Goal: Task Accomplishment & Management: Complete application form

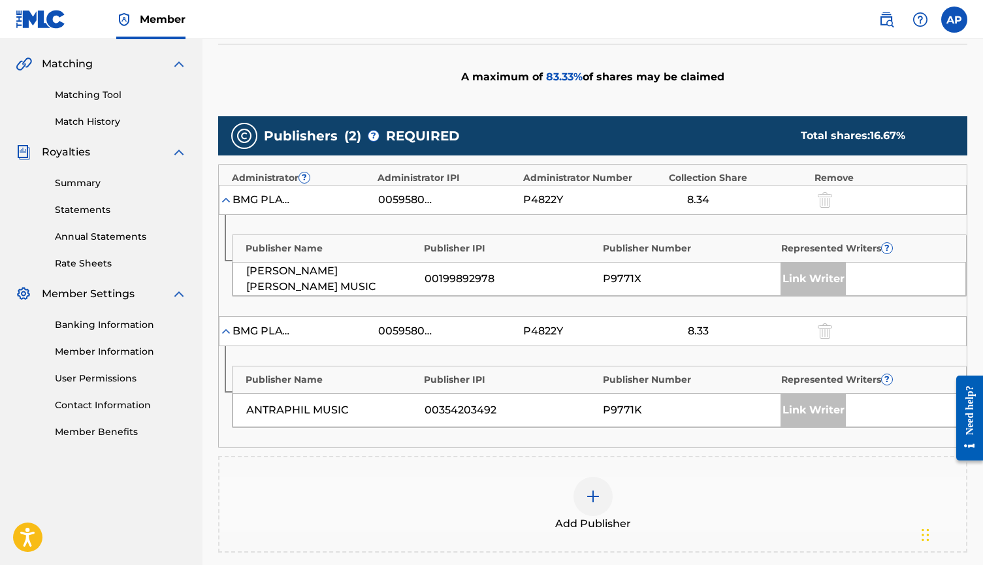
scroll to position [292, 0]
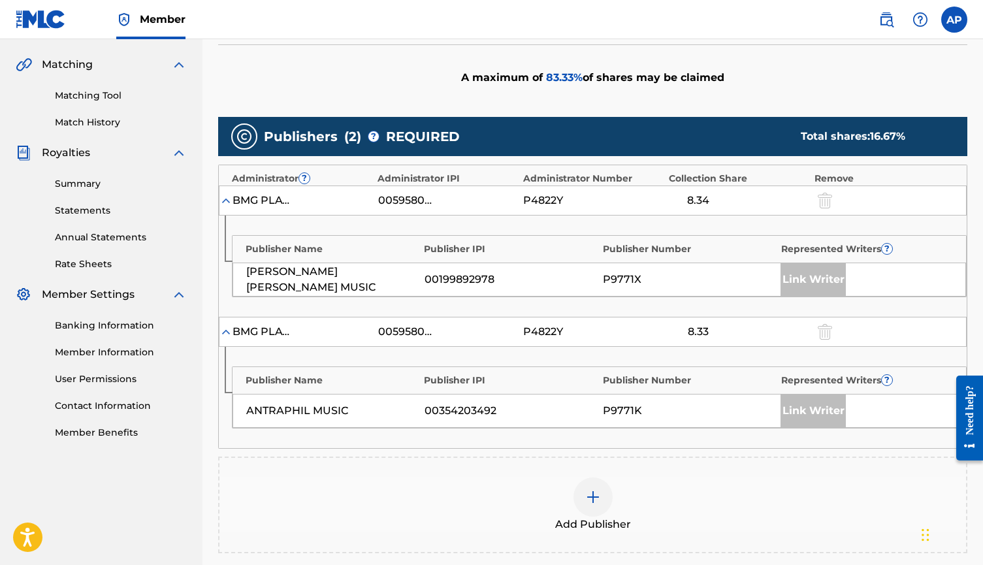
click at [594, 489] on img at bounding box center [593, 497] width 16 height 16
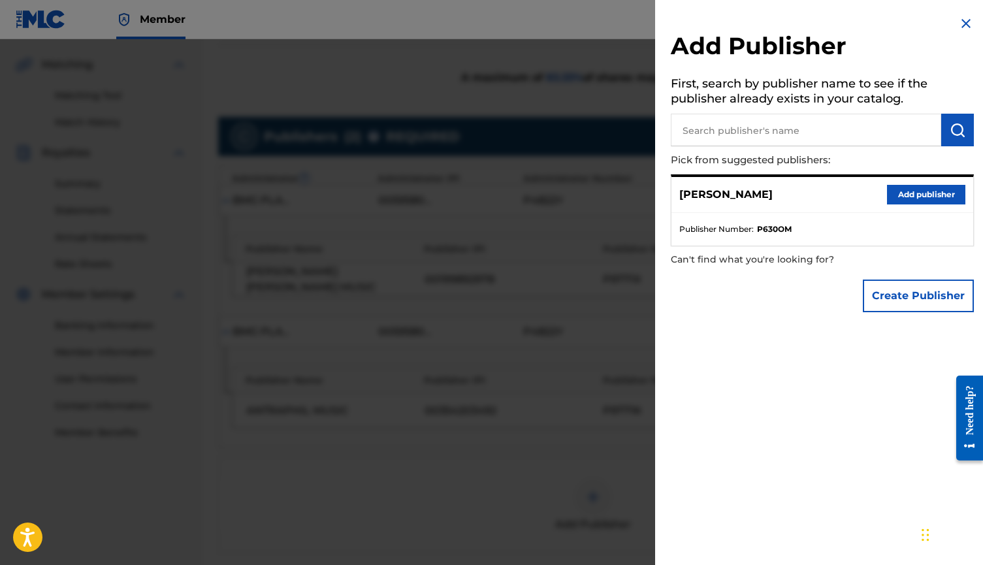
click at [910, 190] on button "Add publisher" at bounding box center [926, 195] width 78 height 20
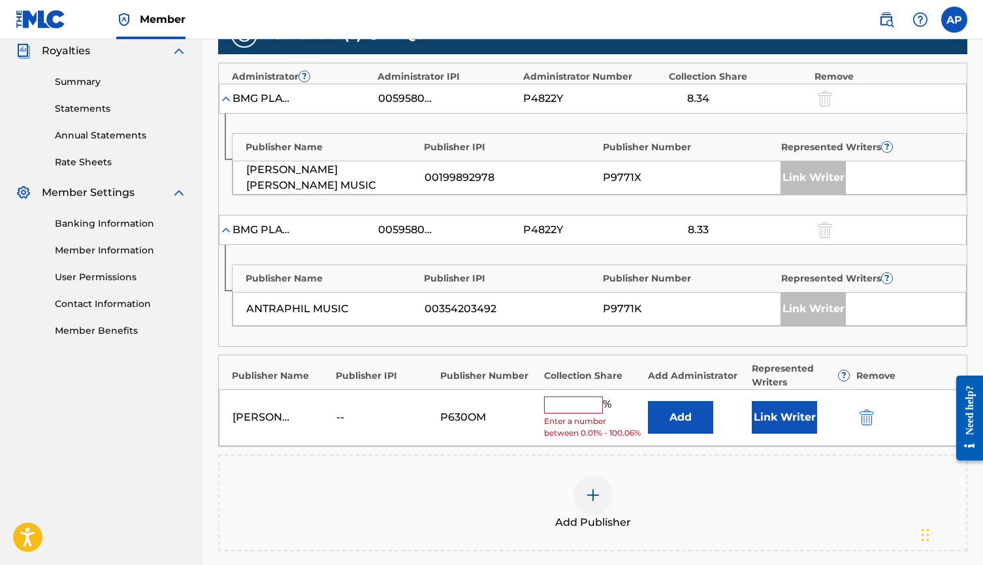
scroll to position [398, 0]
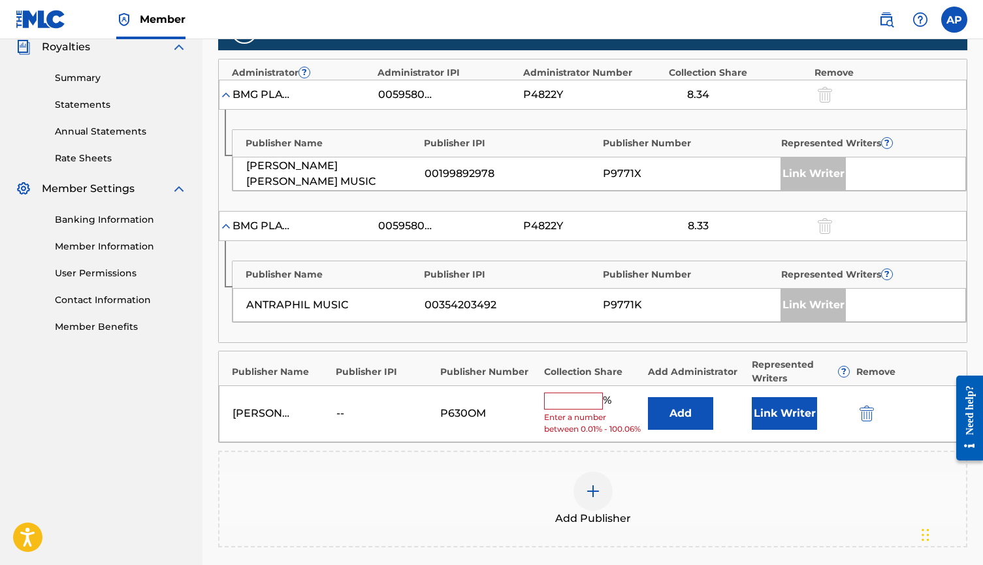
click at [574, 395] on input "text" at bounding box center [573, 400] width 59 height 17
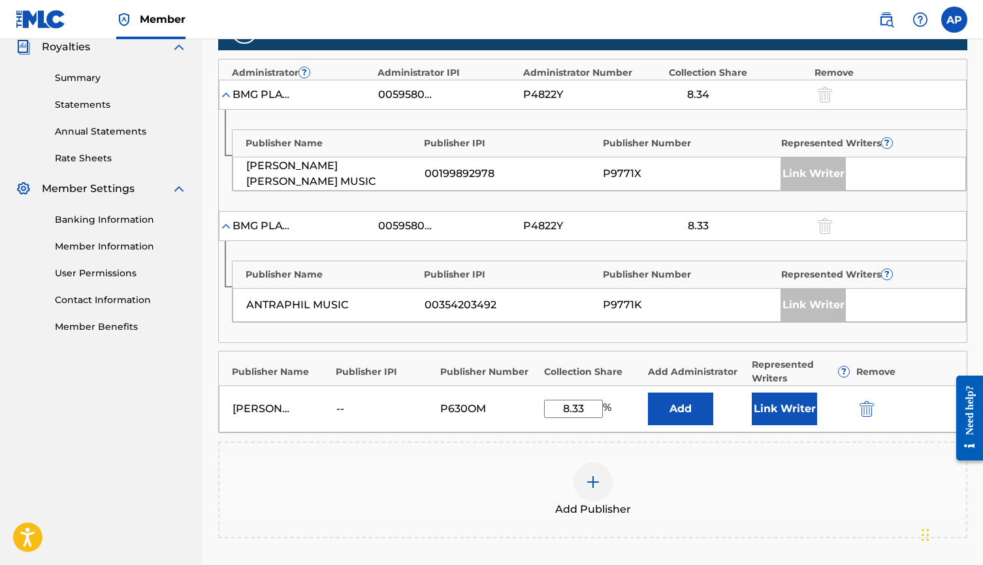
type input "8.33"
click at [677, 422] on button "Add" at bounding box center [680, 408] width 65 height 33
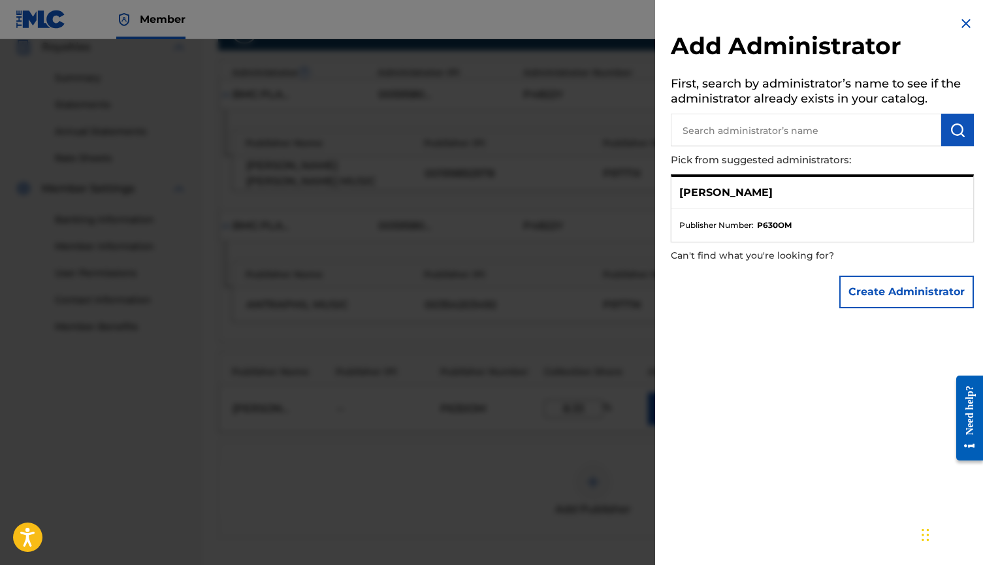
click at [733, 138] on input "text" at bounding box center [806, 130] width 270 height 33
type input "[PERSON_NAME]"
click at [955, 136] on img "submit" at bounding box center [958, 130] width 16 height 16
click at [761, 189] on p "[PERSON_NAME]" at bounding box center [725, 193] width 93 height 16
click at [769, 195] on p "[PERSON_NAME]" at bounding box center [725, 193] width 93 height 16
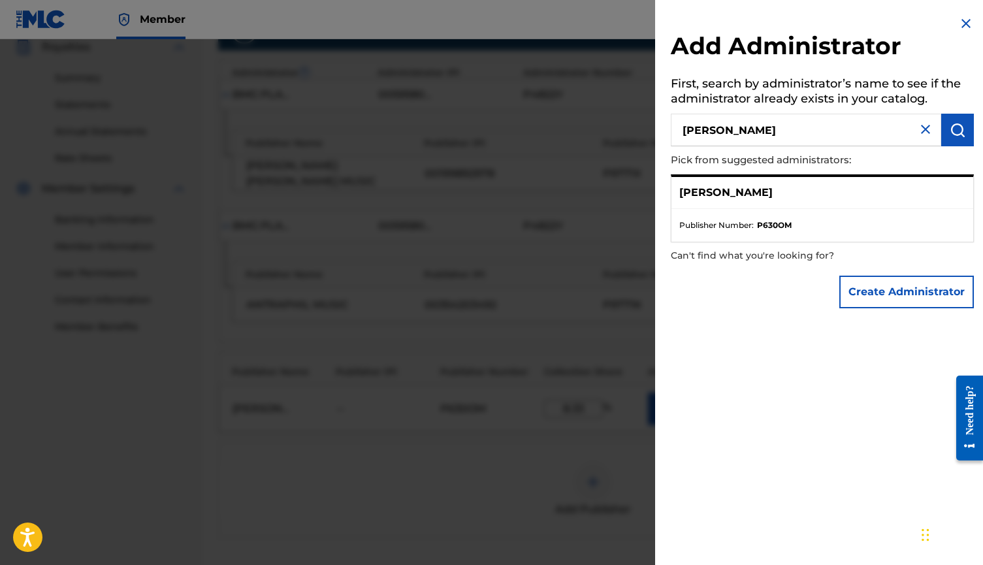
click at [963, 25] on img at bounding box center [966, 24] width 16 height 16
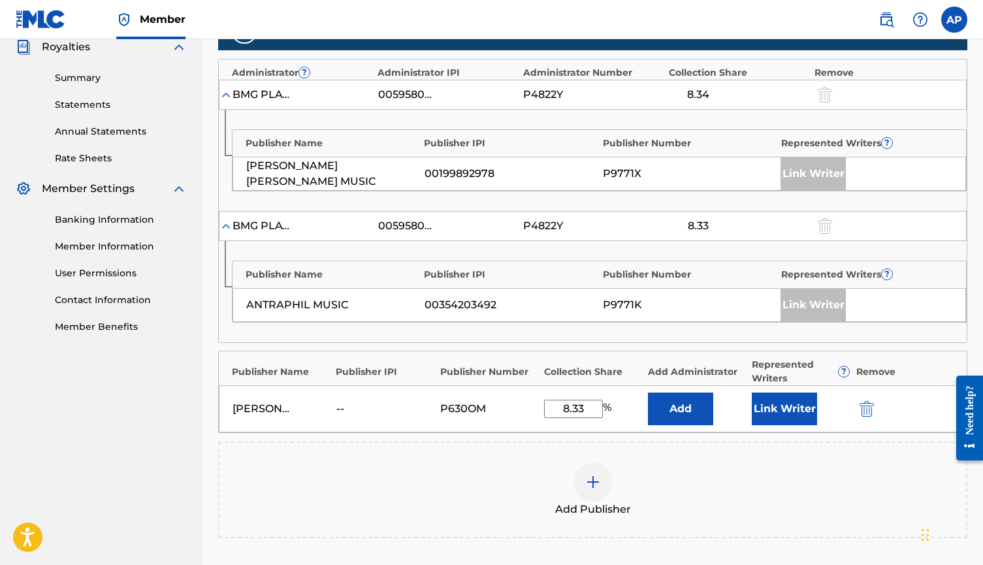
click at [338, 409] on div "--" at bounding box center [365, 409] width 59 height 16
click at [792, 400] on button "Link Writer" at bounding box center [784, 408] width 65 height 33
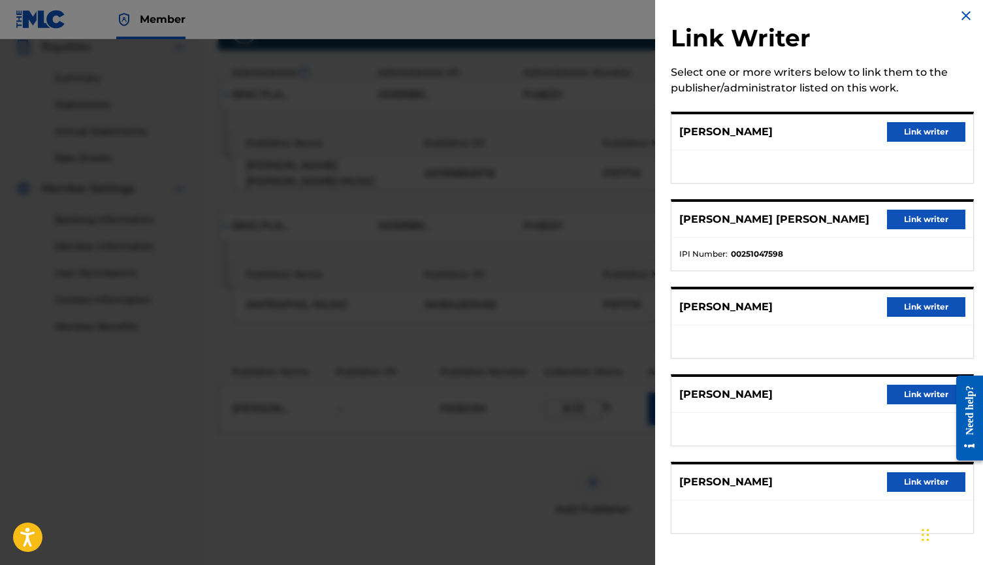
scroll to position [8, 0]
click at [890, 304] on button "Link writer" at bounding box center [926, 307] width 78 height 20
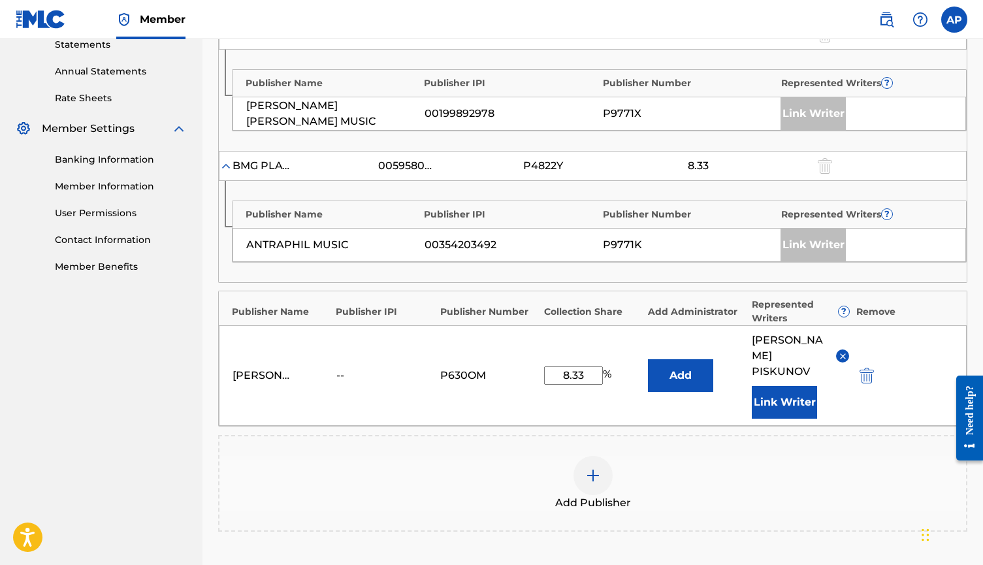
scroll to position [461, 0]
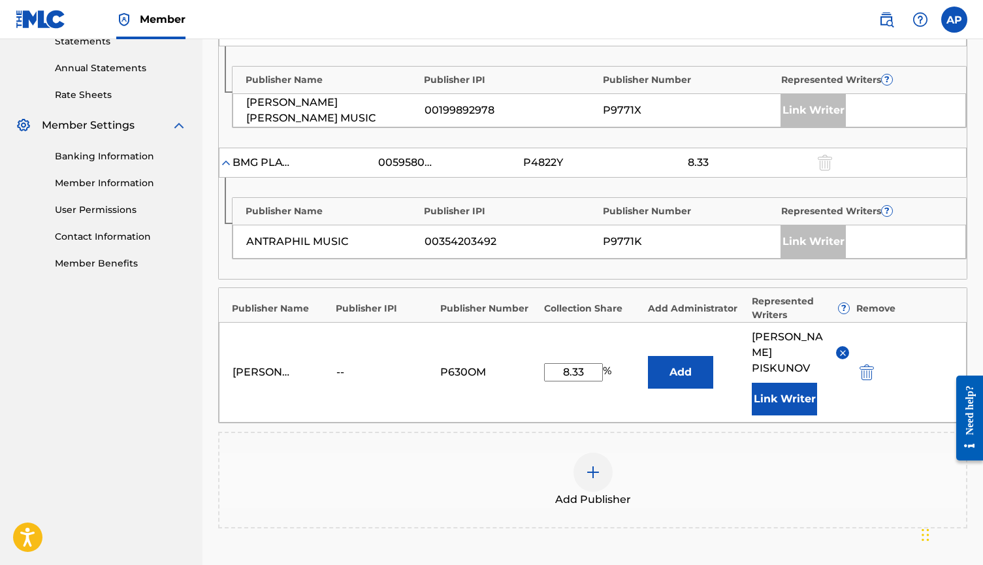
click at [376, 370] on div "[PERSON_NAME] -- P630OM 8.33 % Add [PERSON_NAME] Link Writer" at bounding box center [593, 372] width 748 height 101
click at [869, 367] on img "submit" at bounding box center [866, 372] width 14 height 16
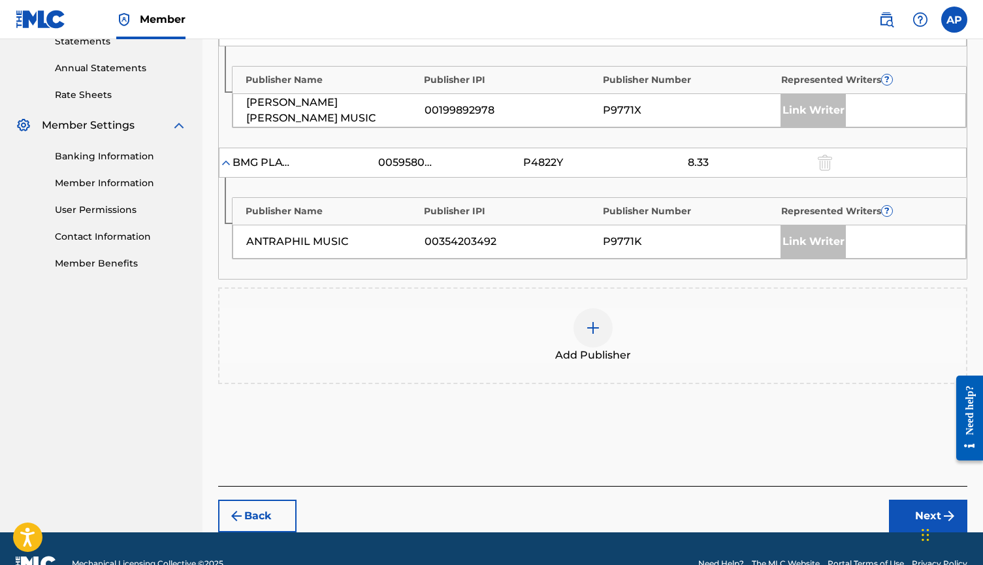
click at [587, 321] on img at bounding box center [593, 328] width 16 height 16
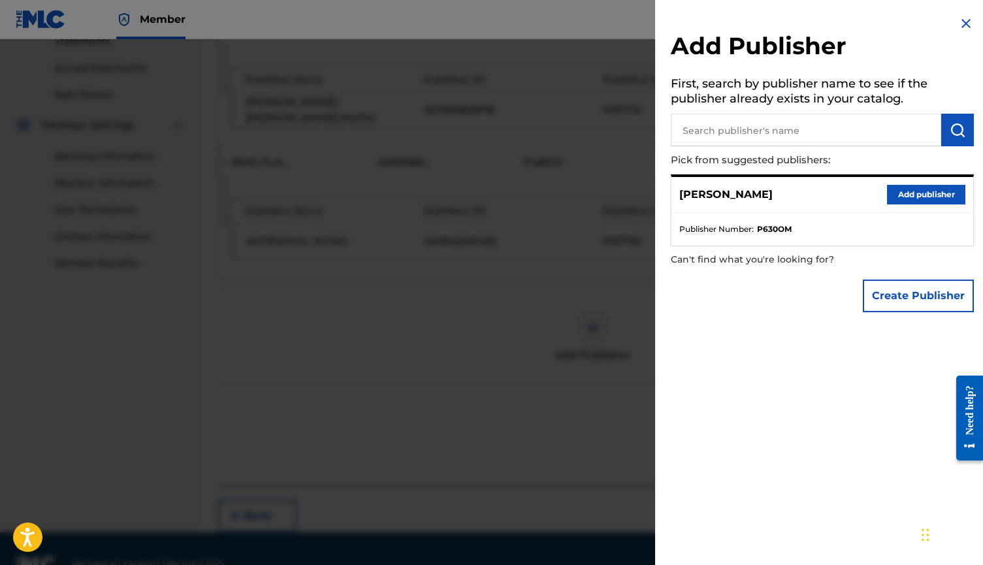
click at [727, 138] on input "text" at bounding box center [806, 130] width 270 height 33
type input "Dreabeats"
click at [953, 133] on img "submit" at bounding box center [958, 130] width 16 height 16
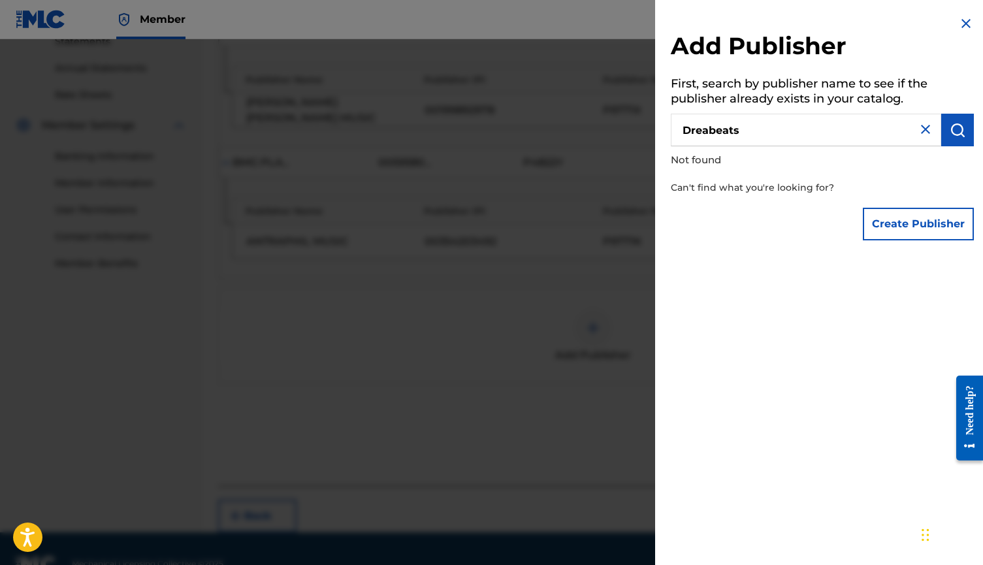
click at [776, 133] on input "Dreabeats" at bounding box center [806, 130] width 270 height 33
click at [773, 129] on input "text" at bounding box center [806, 130] width 270 height 33
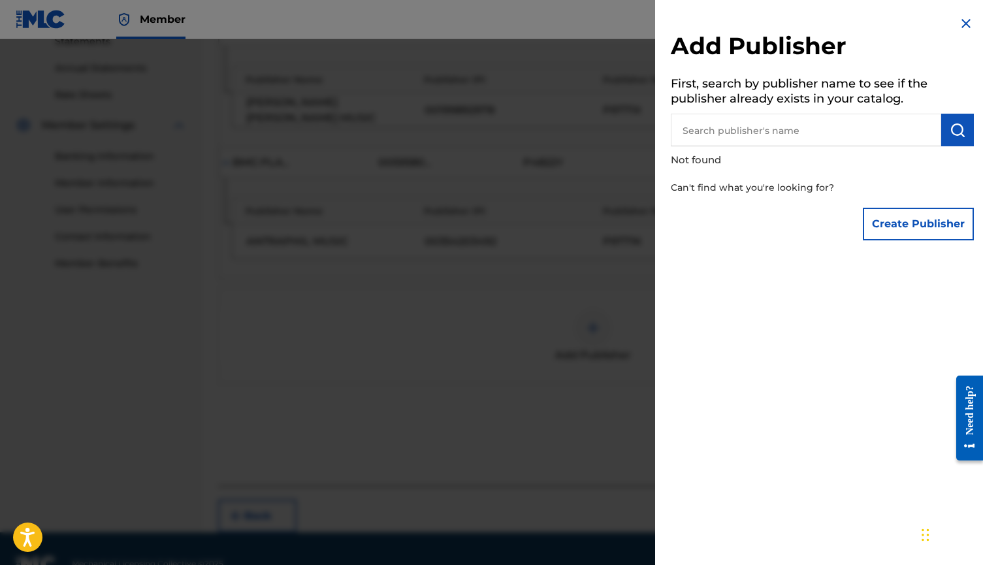
paste input "477830125"
type input "477830125"
click at [956, 129] on img "submit" at bounding box center [958, 130] width 16 height 16
click at [822, 133] on input "477830125" at bounding box center [806, 130] width 270 height 33
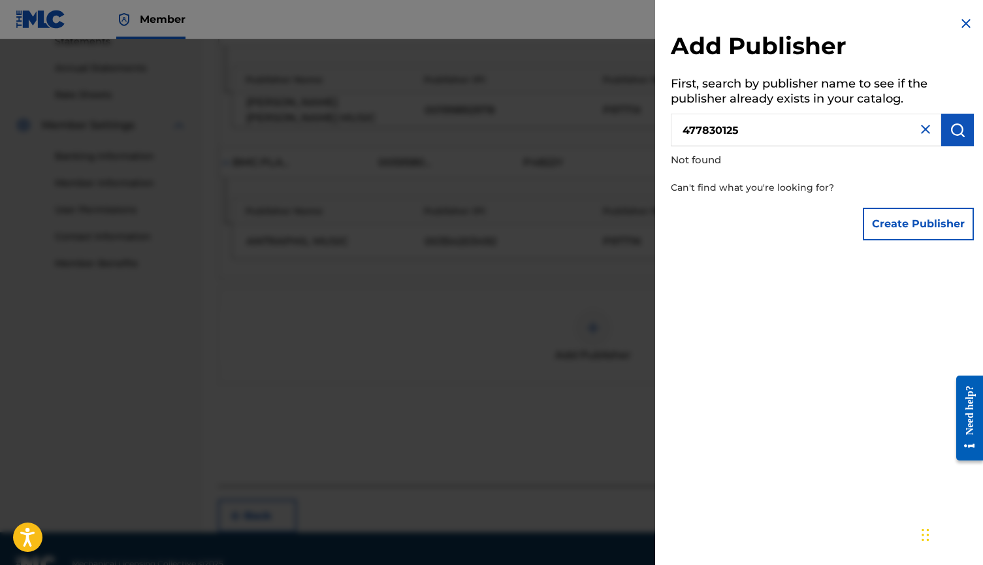
click at [822, 133] on input "477830125" at bounding box center [806, 130] width 270 height 33
click at [858, 225] on div "Create Publisher" at bounding box center [822, 224] width 303 height 46
click at [884, 225] on button "Create Publisher" at bounding box center [918, 224] width 111 height 33
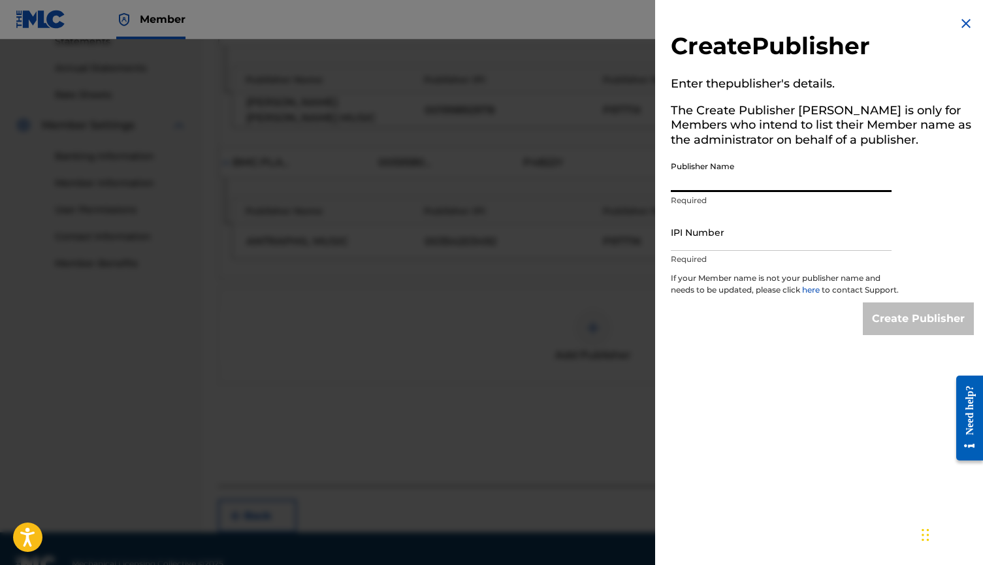
click at [720, 175] on input "Publisher Name" at bounding box center [781, 173] width 221 height 37
type input "Dreabeats"
click at [701, 231] on input "IPI Number" at bounding box center [781, 232] width 221 height 37
paste input "477830125"
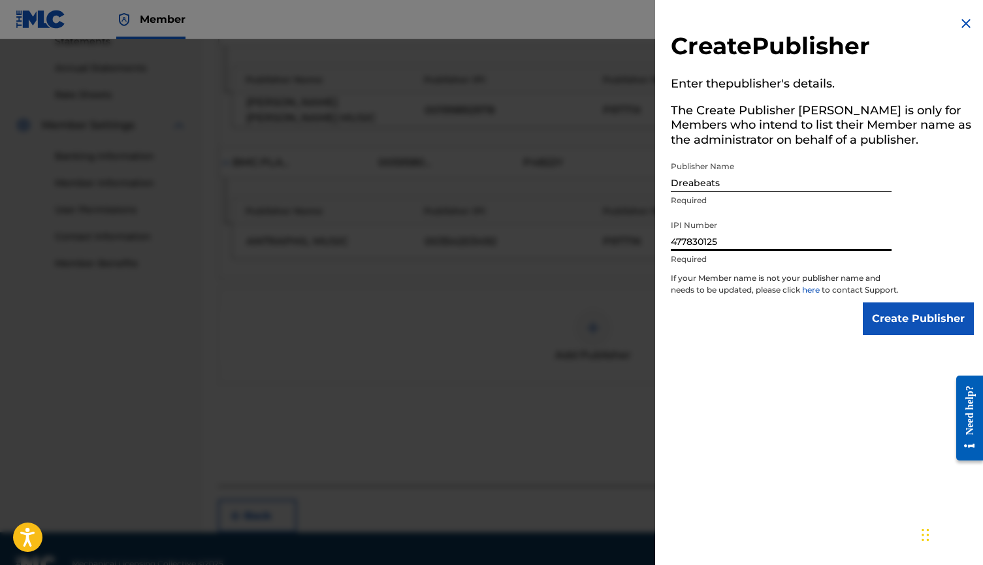
type input "477830125"
click at [879, 330] on input "Create Publisher" at bounding box center [918, 318] width 111 height 33
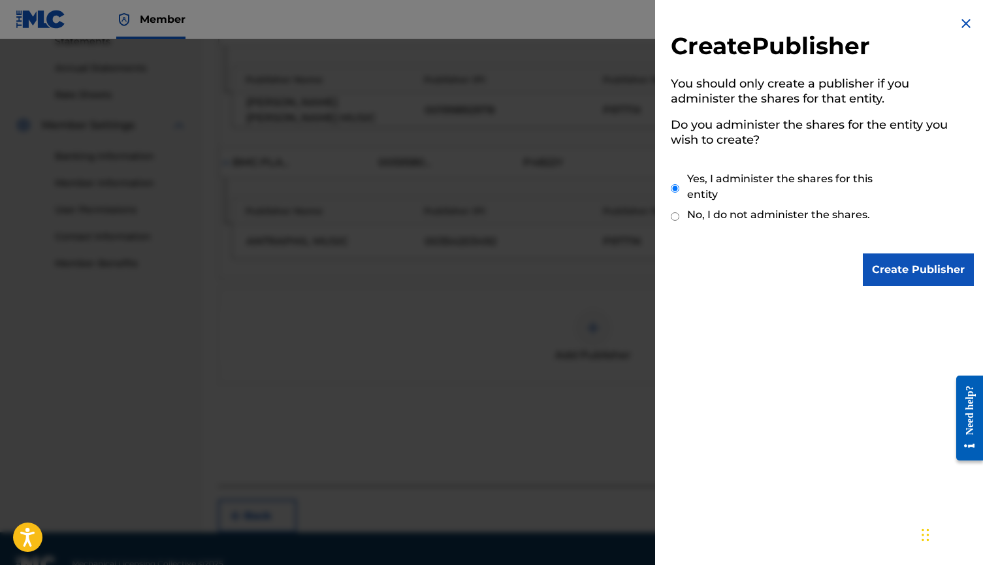
click at [679, 216] on div "No, I do not administer the shares." at bounding box center [785, 216] width 229 height 12
click at [673, 212] on input "No, I do not administer the shares." at bounding box center [675, 216] width 8 height 12
radio input "true"
click at [914, 276] on input "Create Publisher" at bounding box center [918, 269] width 111 height 33
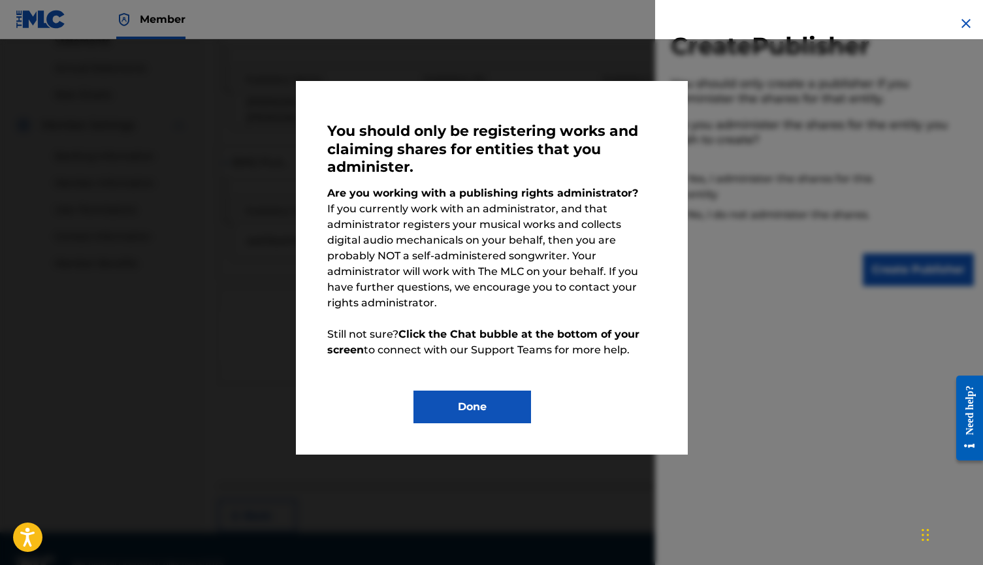
click at [515, 391] on button "Done" at bounding box center [472, 407] width 118 height 33
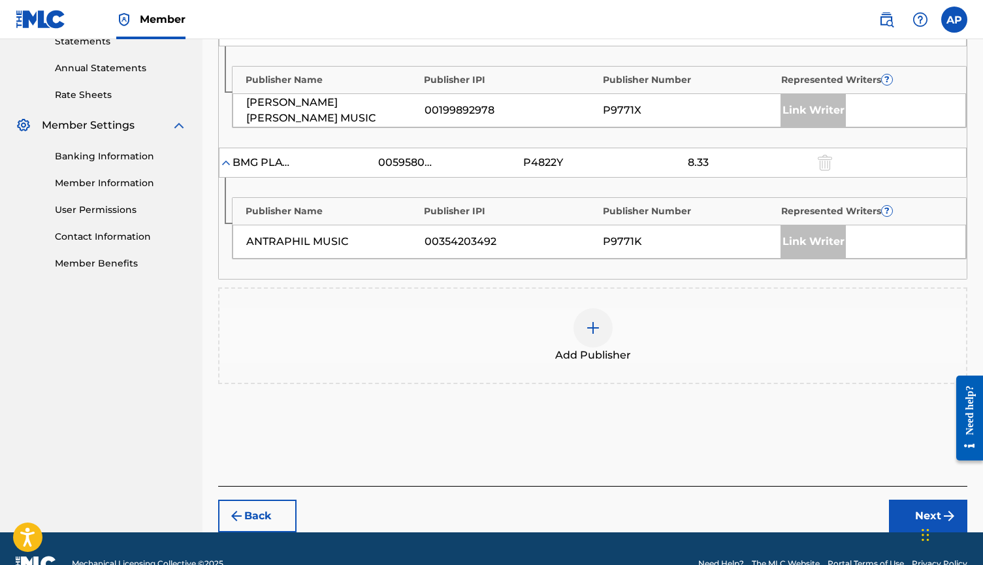
click at [590, 320] on img at bounding box center [593, 328] width 16 height 16
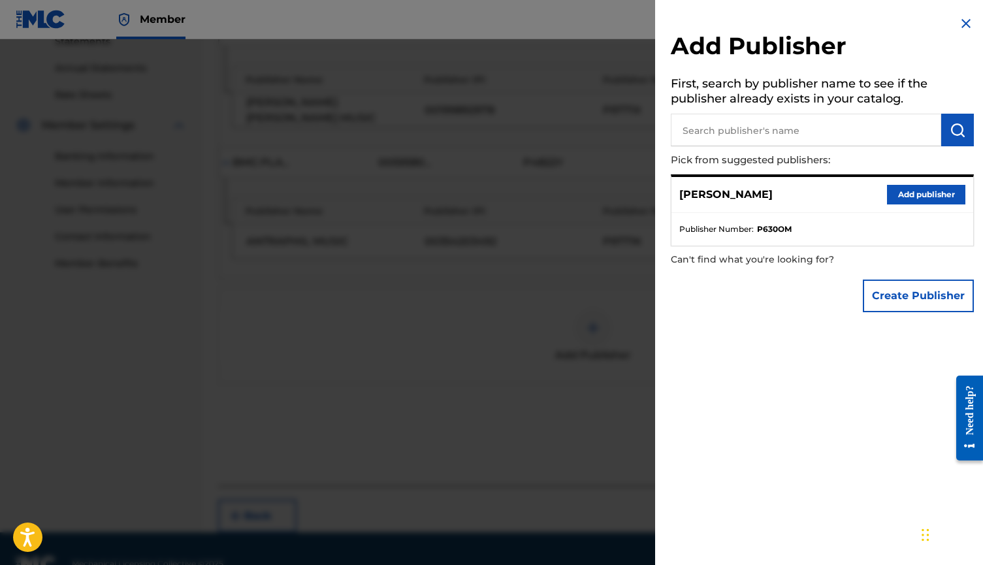
click at [737, 136] on input "text" at bounding box center [806, 130] width 270 height 33
click at [891, 291] on button "Create Publisher" at bounding box center [918, 296] width 111 height 33
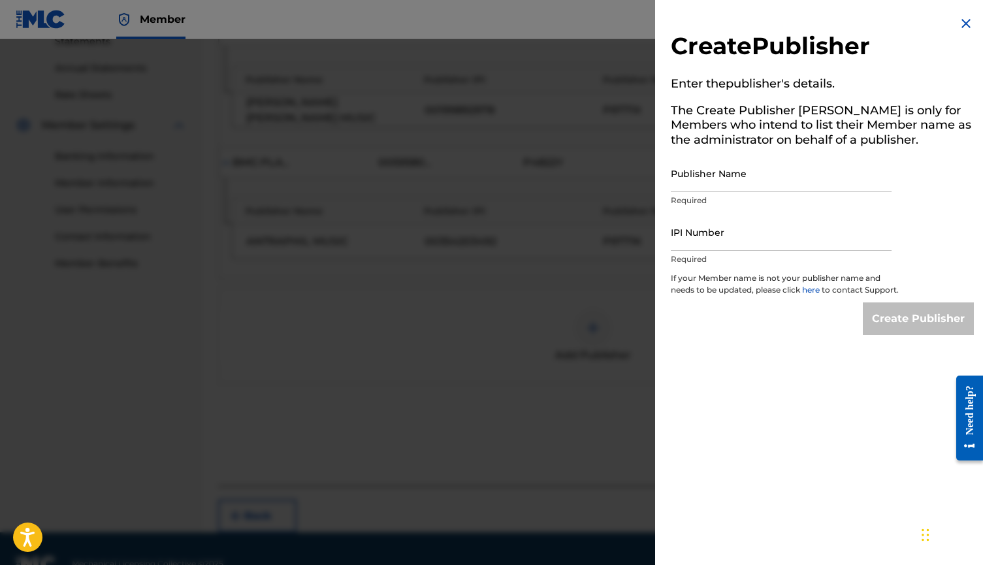
click at [699, 176] on input "Publisher Name" at bounding box center [781, 173] width 221 height 37
type input "Dreabeats"
click at [686, 240] on input "IPI Number" at bounding box center [781, 232] width 221 height 37
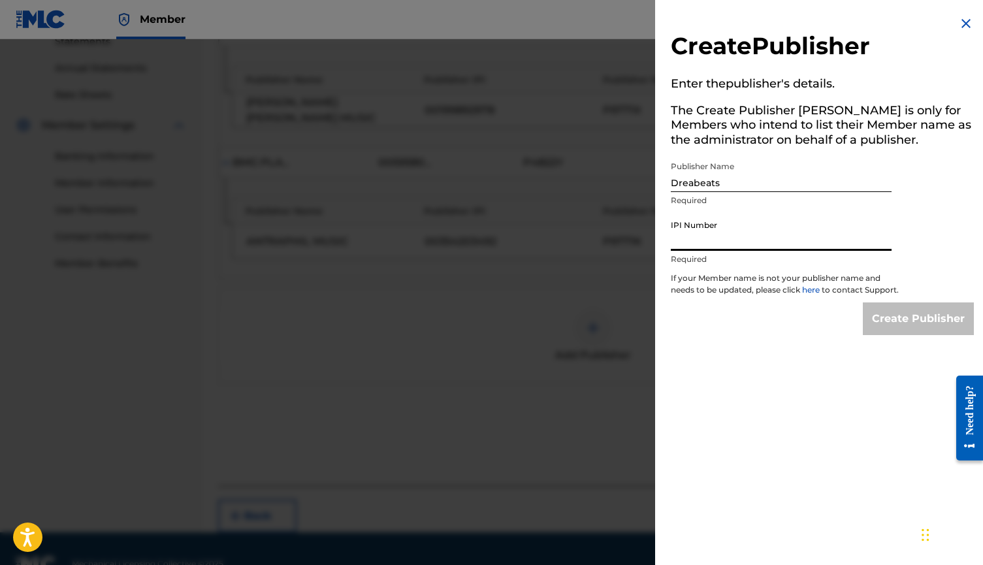
paste input "477830125"
type input "477830125"
click at [873, 327] on input "Create Publisher" at bounding box center [918, 318] width 111 height 33
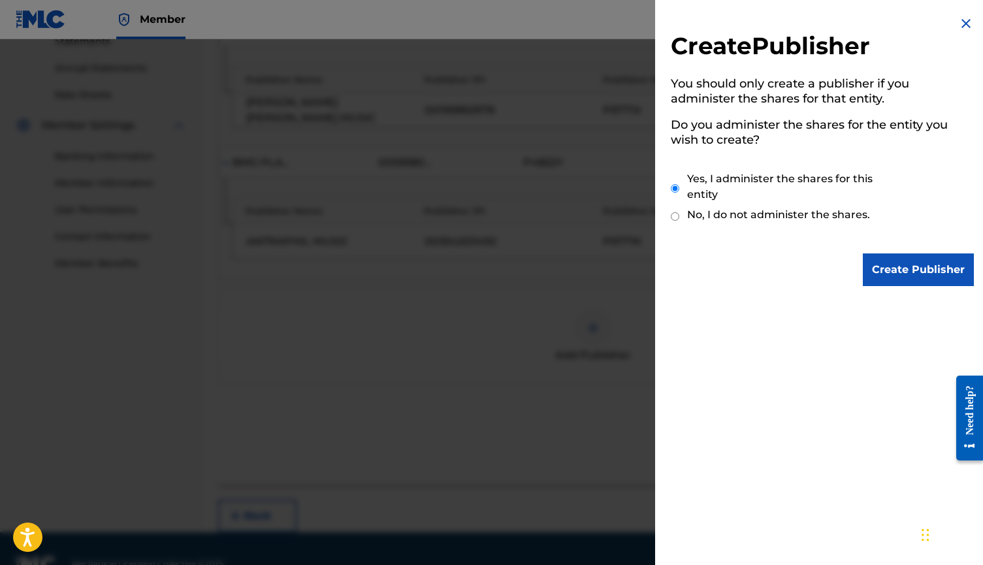
click at [888, 271] on input "Create Publisher" at bounding box center [918, 269] width 111 height 33
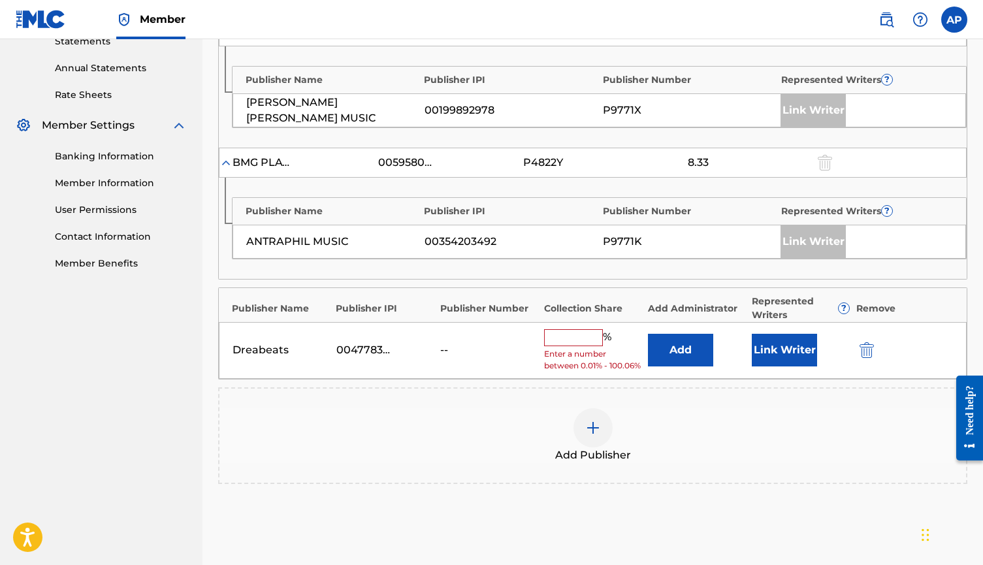
click at [576, 337] on input "text" at bounding box center [573, 337] width 59 height 17
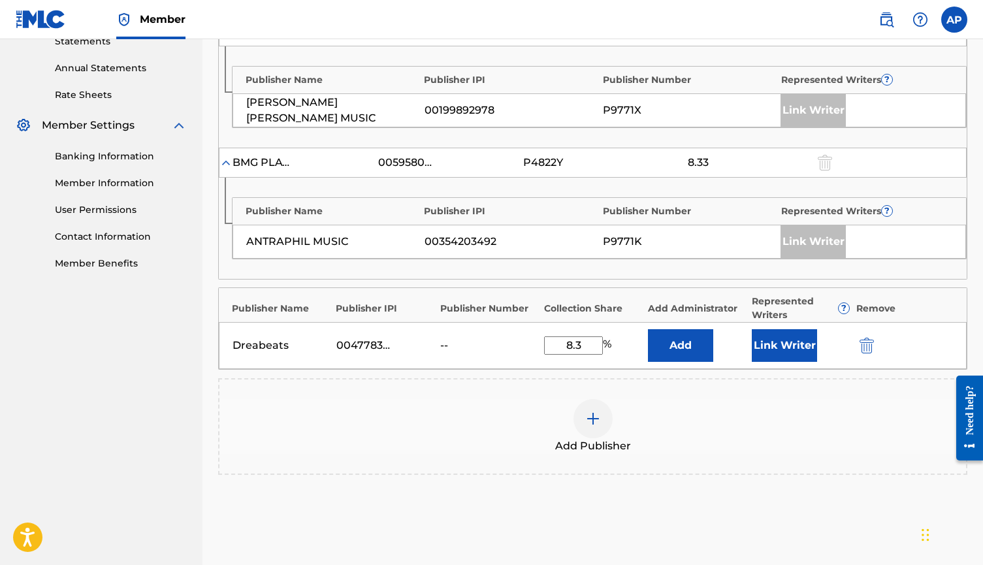
type input "8.3"
click at [677, 340] on button "Add" at bounding box center [680, 345] width 65 height 33
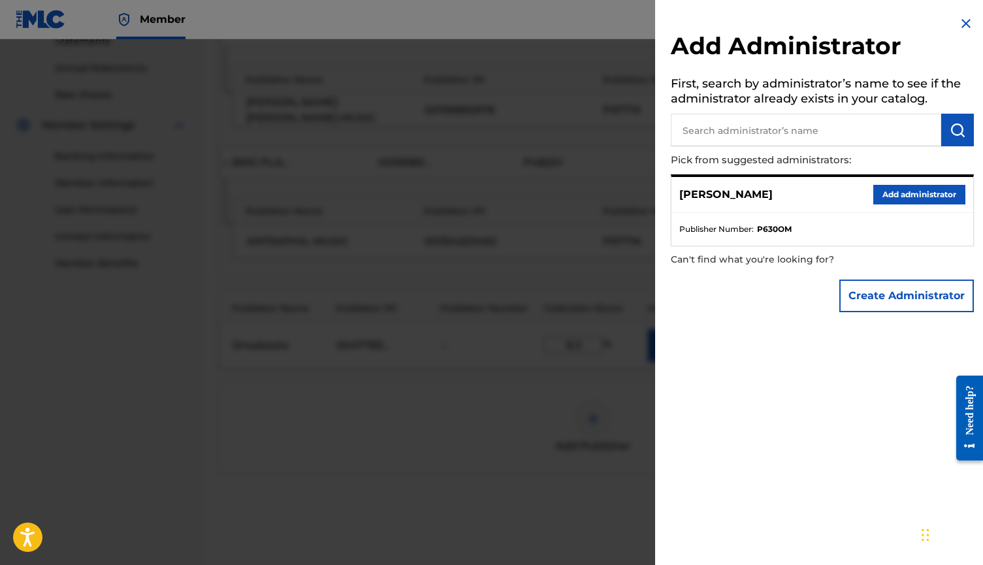
click at [773, 189] on p "[PERSON_NAME]" at bounding box center [725, 195] width 93 height 16
click at [884, 193] on button "Add administrator" at bounding box center [919, 195] width 92 height 20
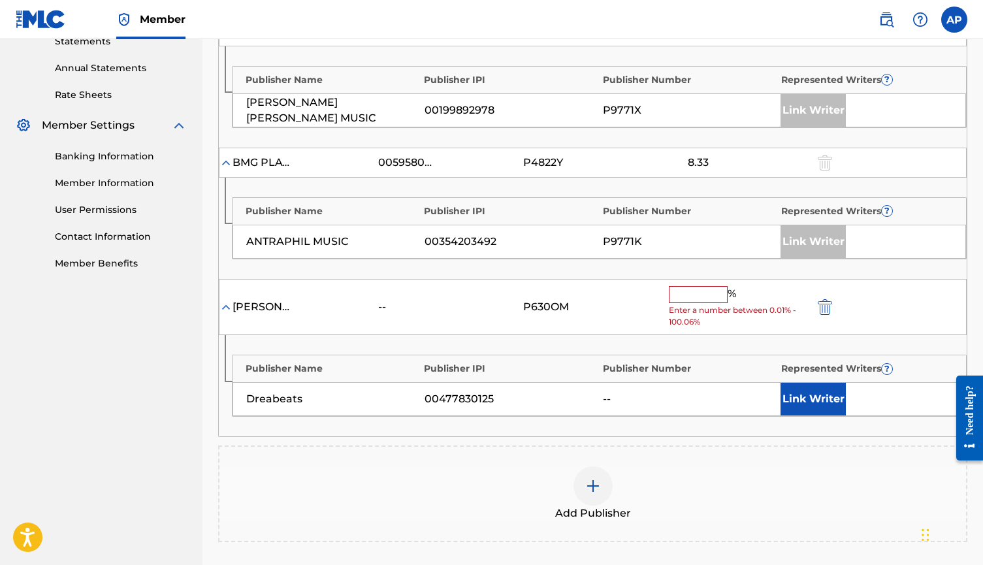
click at [826, 299] on img "submit" at bounding box center [825, 307] width 14 height 16
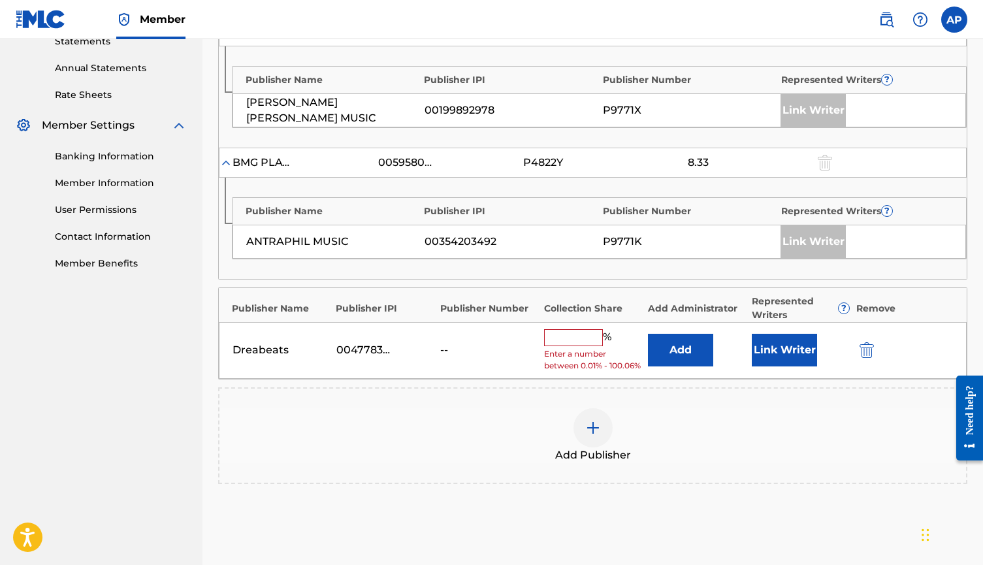
click at [567, 336] on input "text" at bounding box center [573, 337] width 59 height 17
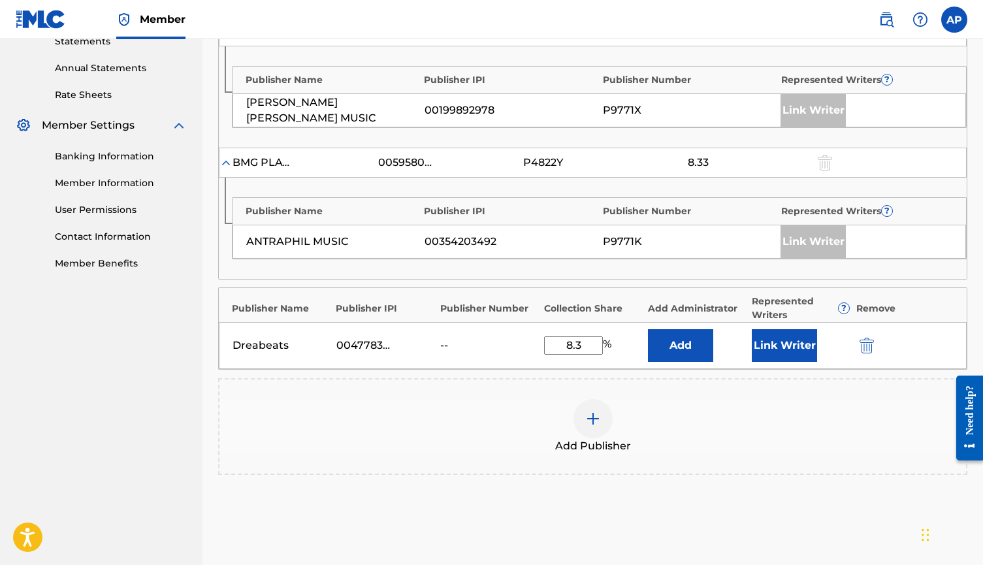
type input "8.3"
click at [772, 346] on button "Link Writer" at bounding box center [784, 345] width 65 height 33
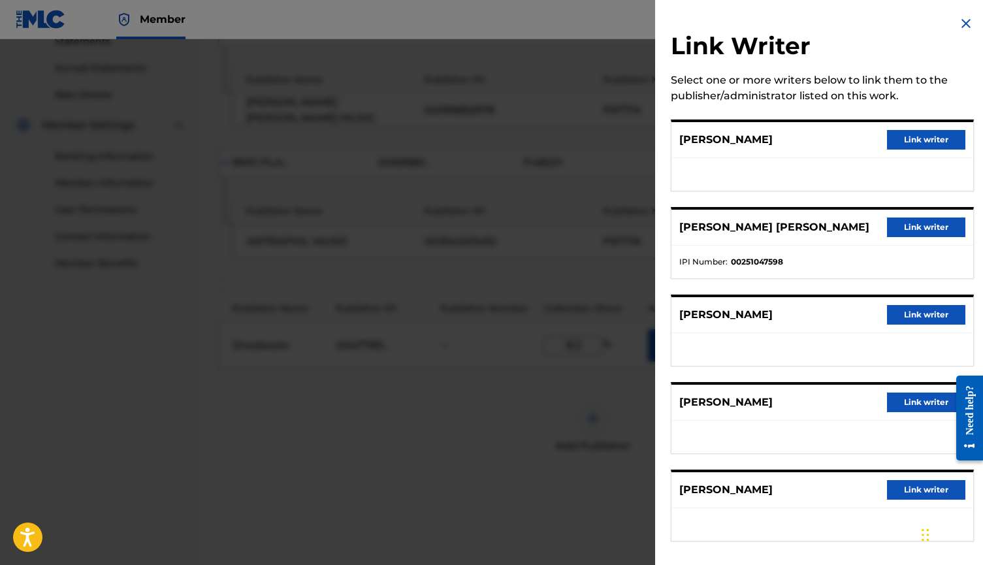
click at [925, 315] on button "Link writer" at bounding box center [926, 315] width 78 height 20
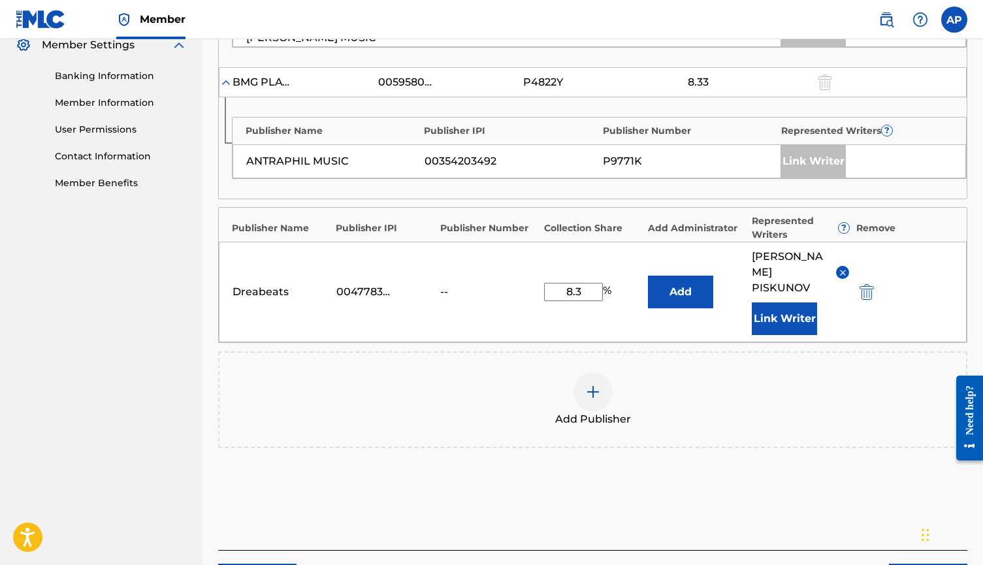
scroll to position [545, 0]
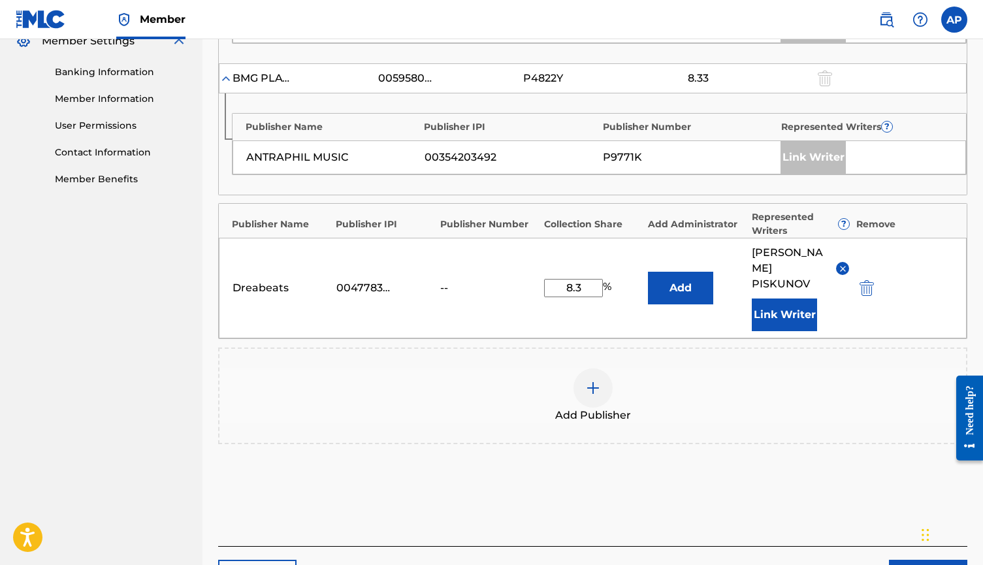
click at [682, 277] on button "Add" at bounding box center [680, 288] width 65 height 33
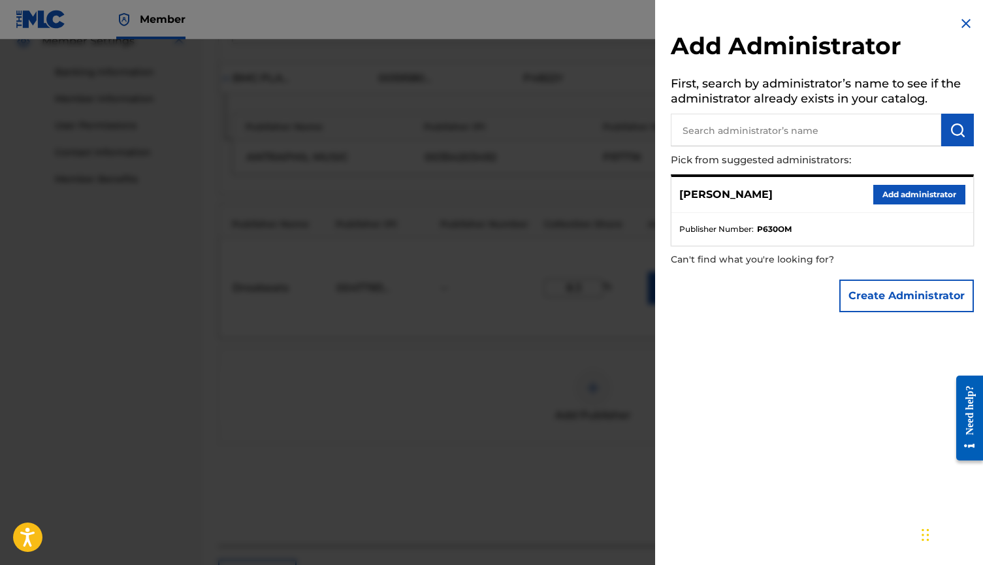
click at [905, 191] on button "Add administrator" at bounding box center [919, 195] width 92 height 20
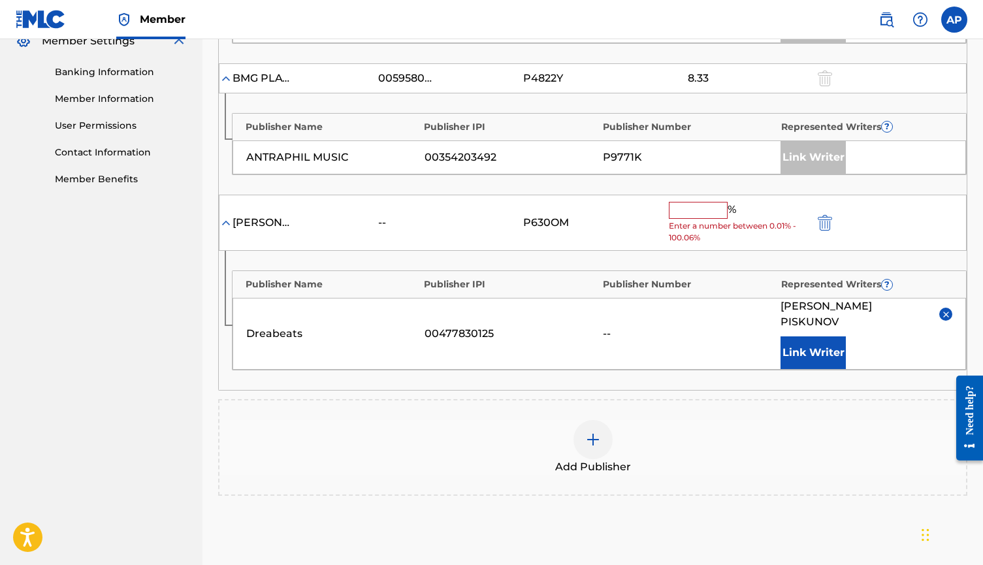
click at [829, 219] on img "submit" at bounding box center [825, 223] width 14 height 16
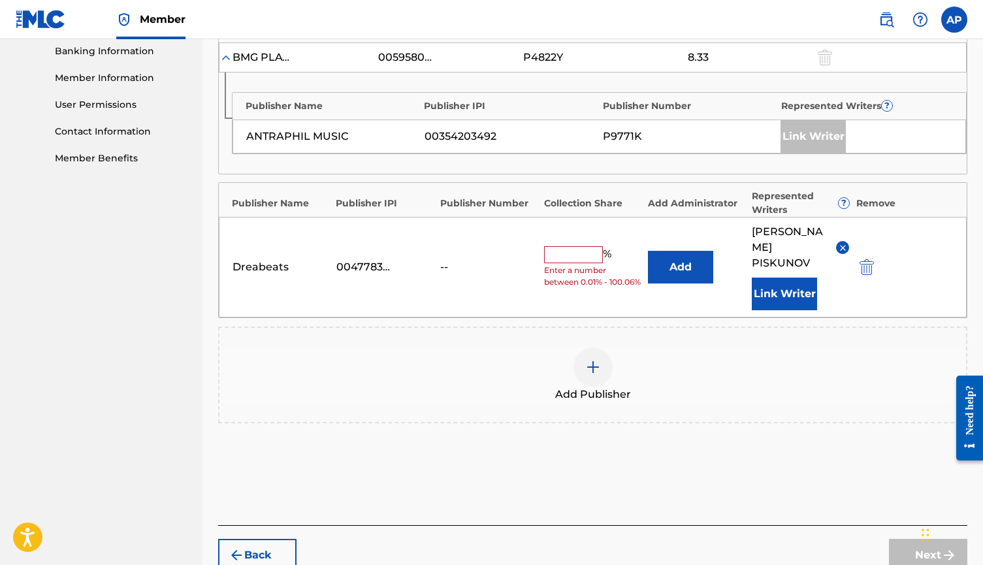
scroll to position [544, 0]
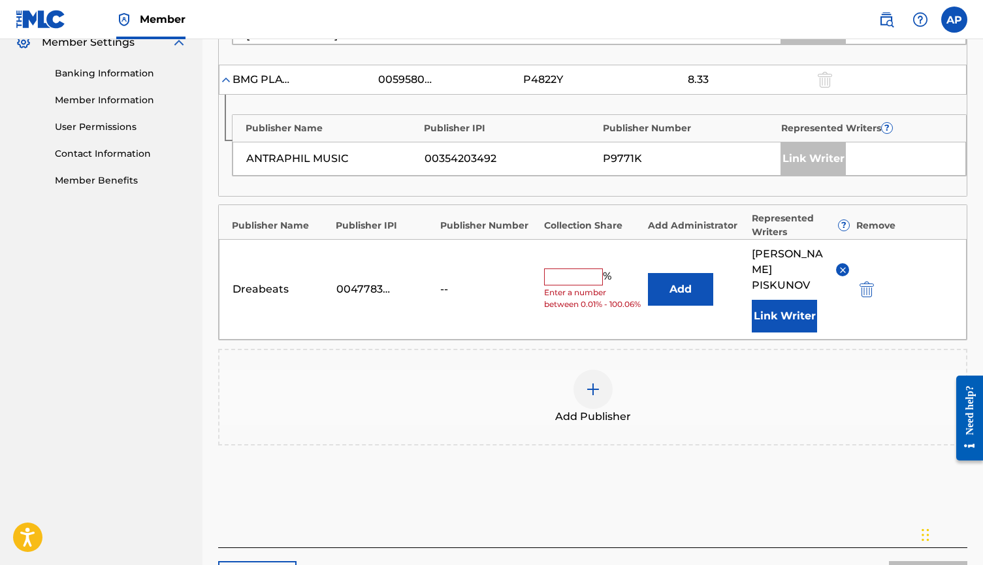
click at [806, 494] on div "Add Publishers & Shares Enter your publisher(s)/administrator(s). I WANNA.... A…" at bounding box center [592, 115] width 749 height 865
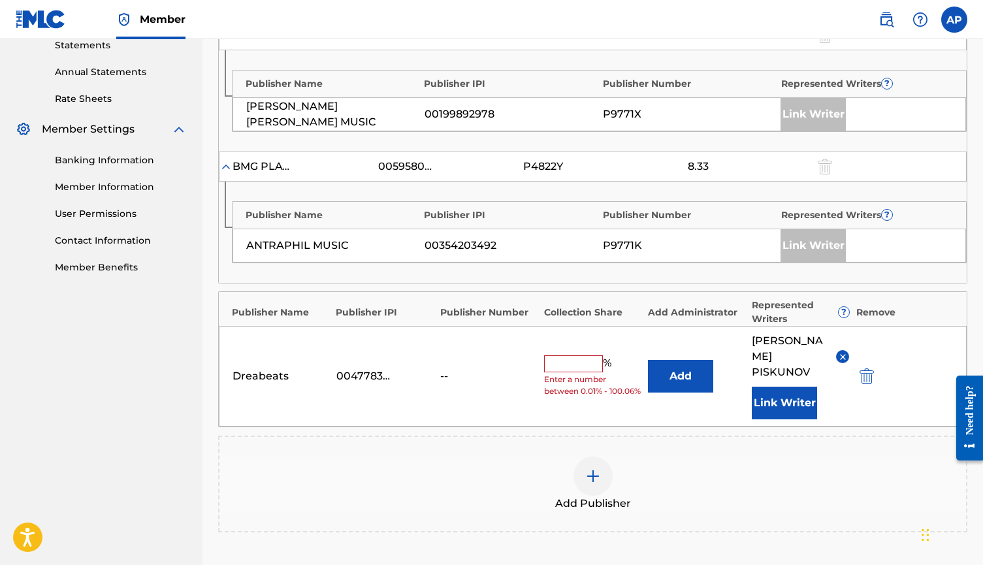
scroll to position [476, 0]
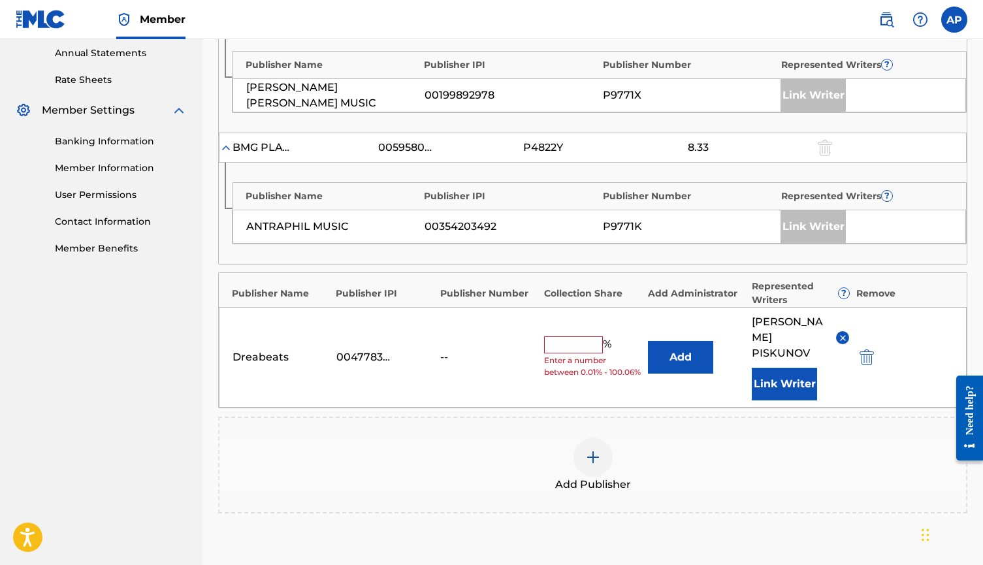
click at [566, 336] on input "text" at bounding box center [573, 344] width 59 height 17
type input "8.3"
click at [675, 381] on div "Dreabeats 00477830125 -- 8.3 % Add [PERSON_NAME] Link Writer" at bounding box center [593, 357] width 748 height 101
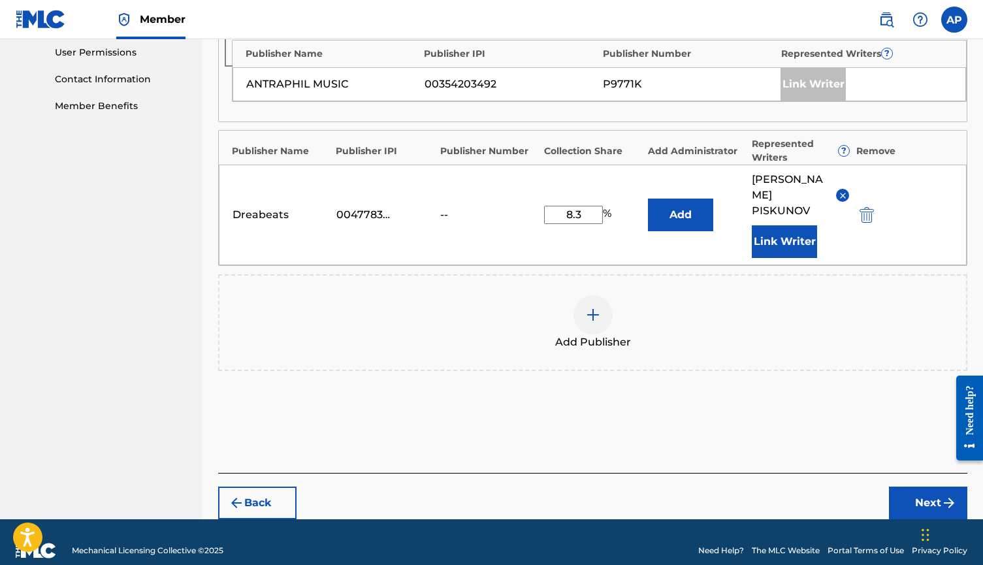
click at [914, 492] on button "Next" at bounding box center [928, 503] width 78 height 33
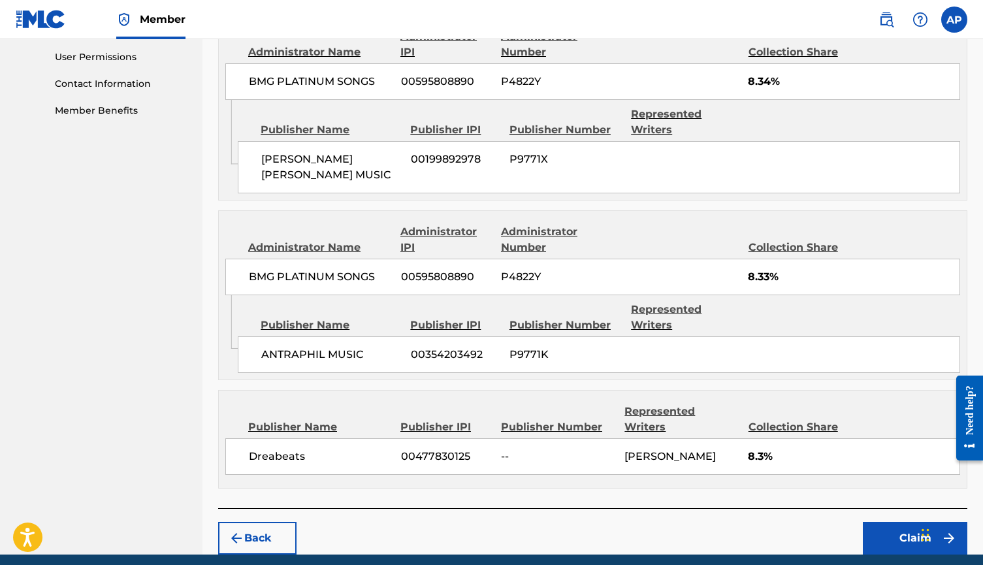
scroll to position [618, 0]
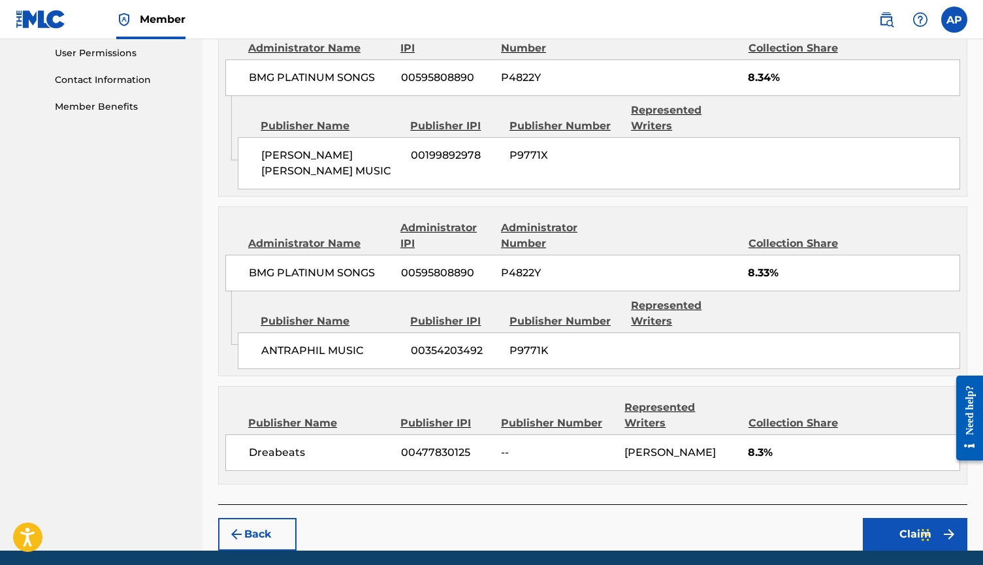
click at [315, 415] on div "Publisher Name" at bounding box center [319, 423] width 142 height 16
click at [300, 445] on span "Dreabeats" at bounding box center [320, 453] width 142 height 16
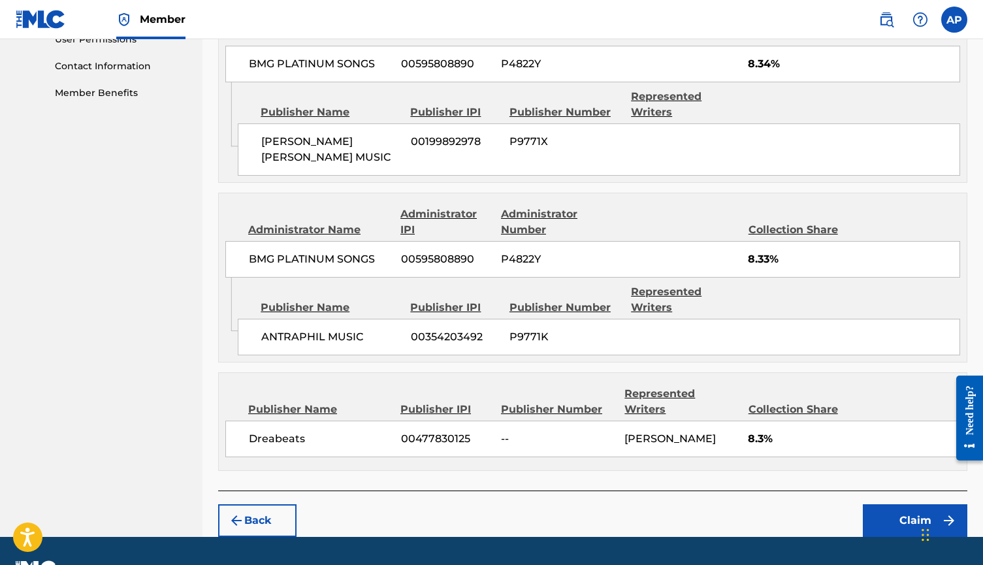
scroll to position [631, 0]
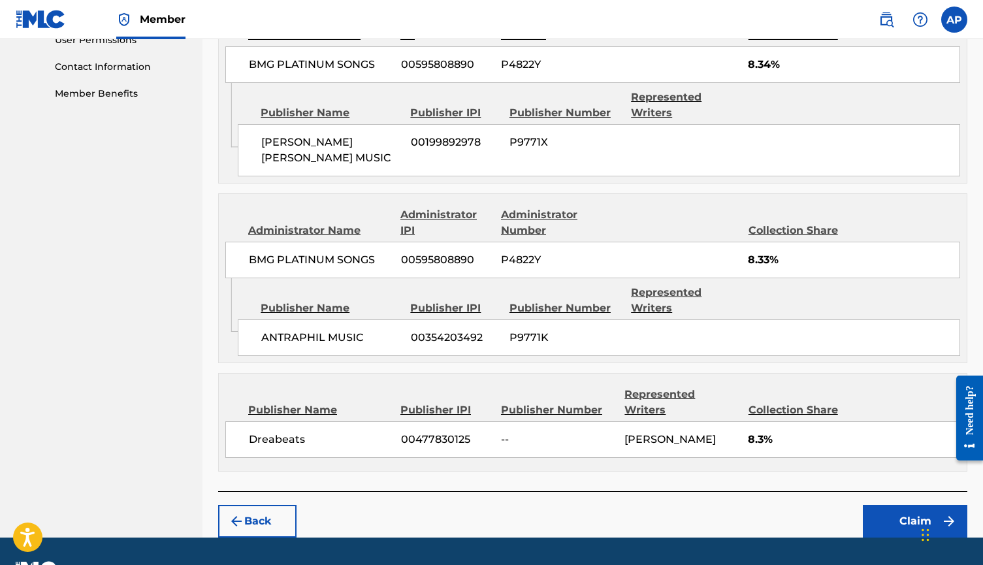
click at [897, 505] on button "Claim" at bounding box center [915, 521] width 104 height 33
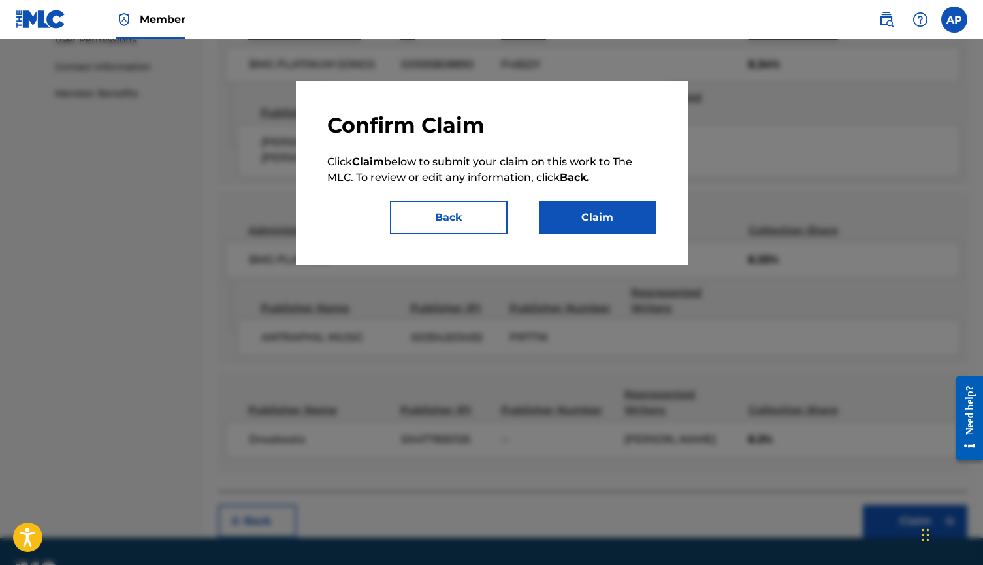
click at [606, 219] on button "Claim" at bounding box center [598, 217] width 118 height 33
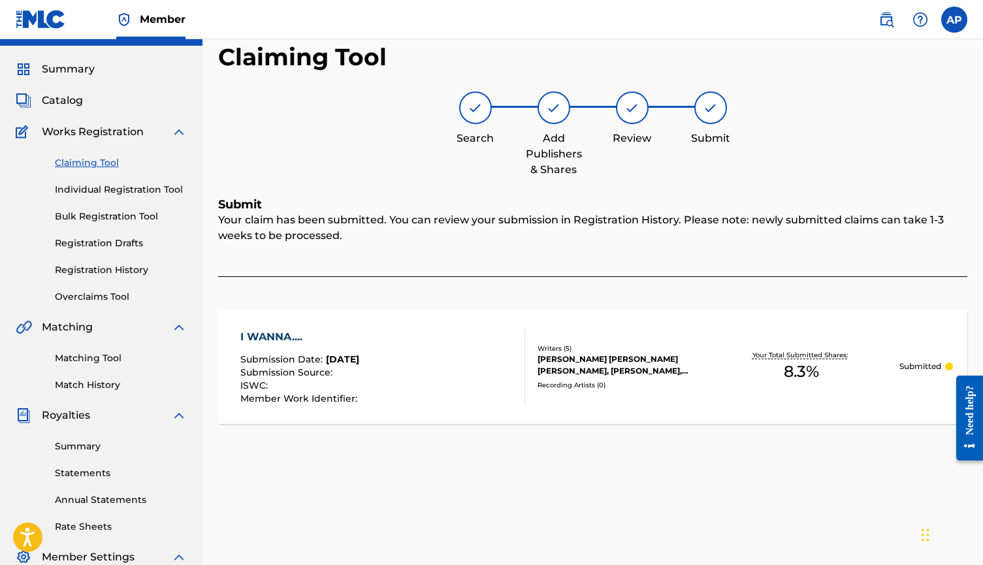
scroll to position [27, 0]
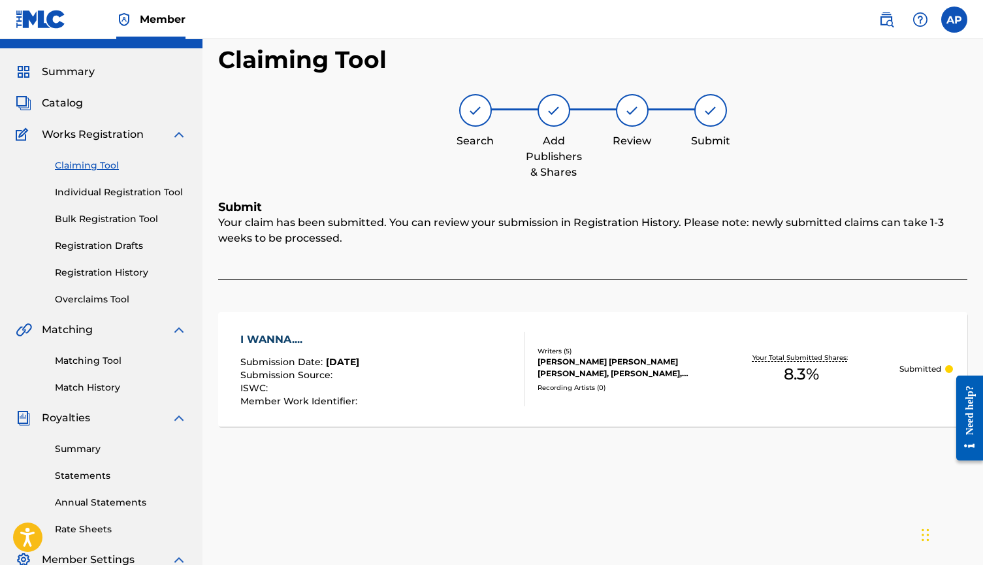
click at [139, 276] on link "Registration History" at bounding box center [121, 273] width 132 height 14
